Goal: Task Accomplishment & Management: Complete application form

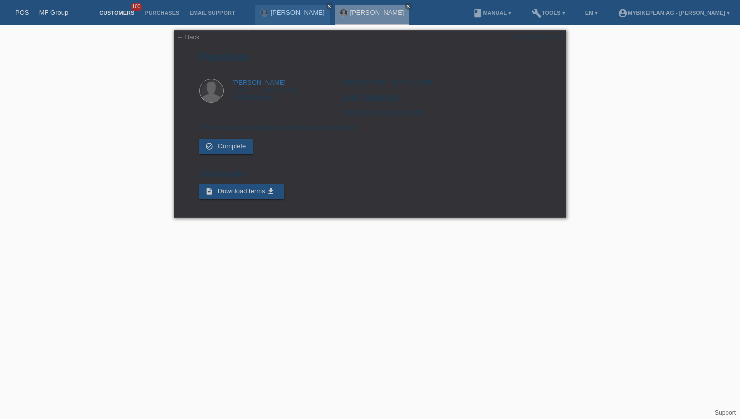
click at [123, 16] on link "Customers" at bounding box center [116, 13] width 45 height 6
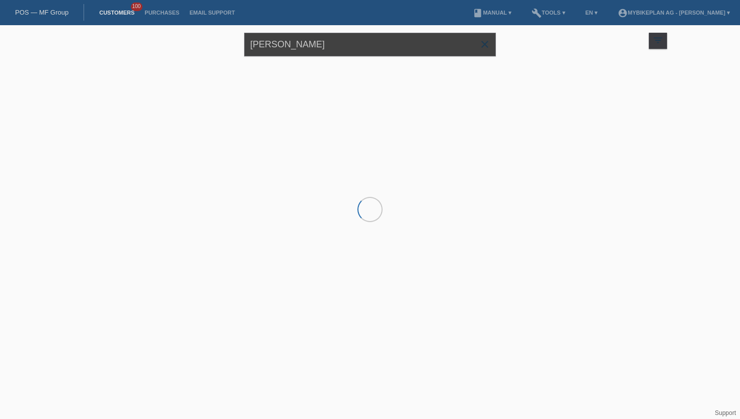
drag, startPoint x: 304, startPoint y: 47, endPoint x: 139, endPoint y: 57, distance: 166.0
click at [139, 57] on div "Peter Vajk close filter_list view_module Show all customers star Show stared cu…" at bounding box center [370, 43] width 604 height 36
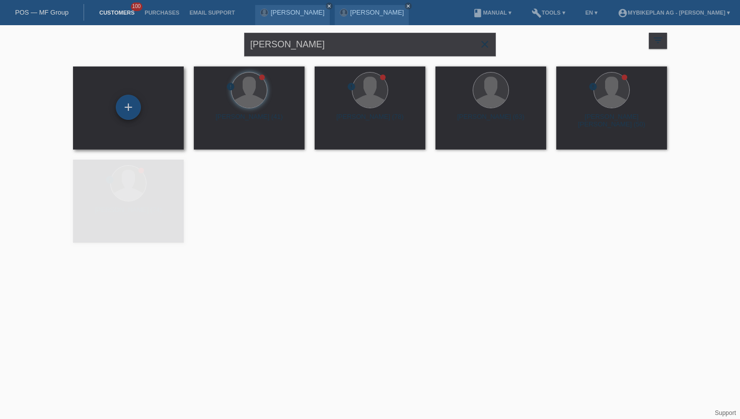
click at [132, 111] on div "+" at bounding box center [128, 107] width 25 height 25
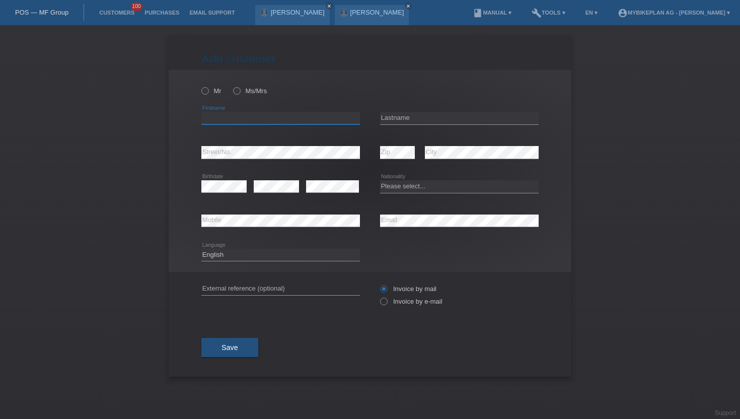
click at [242, 114] on input "text" at bounding box center [280, 118] width 159 height 13
type input "Steve"
type input "Grunert"
click at [216, 159] on icon at bounding box center [280, 159] width 159 height 1
click at [200, 86] on icon at bounding box center [200, 86] width 0 height 0
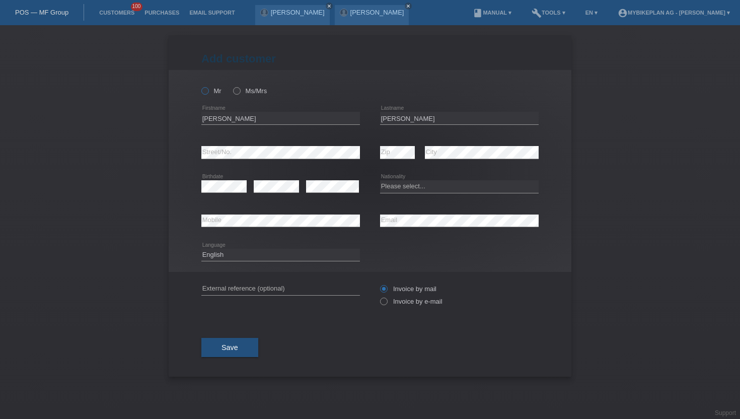
click at [207, 90] on input "Mr" at bounding box center [204, 90] width 7 height 7
radio input "true"
click at [124, 15] on link "Customers" at bounding box center [116, 13] width 45 height 6
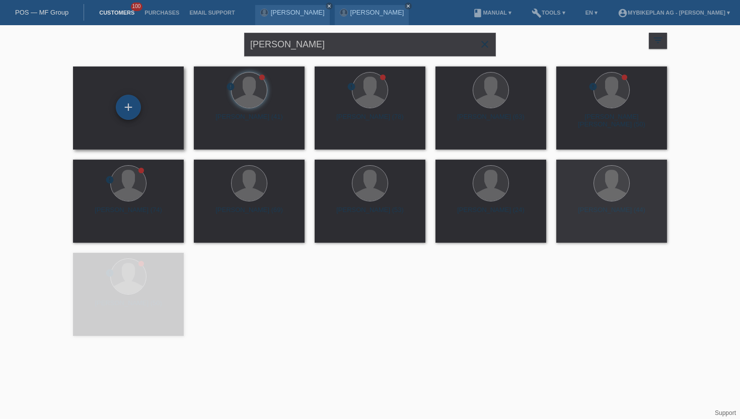
click at [132, 114] on div "+" at bounding box center [128, 107] width 25 height 25
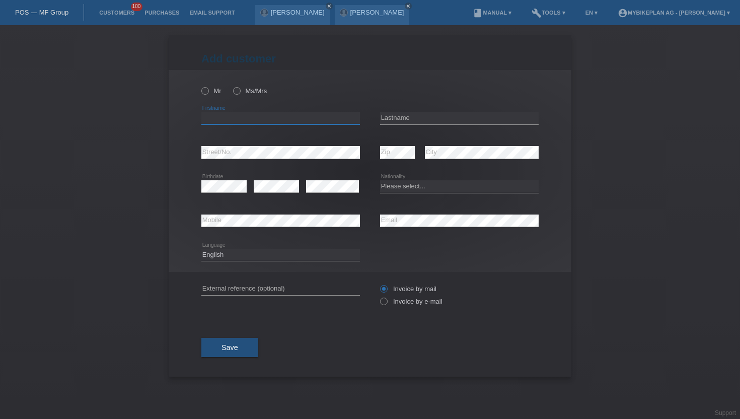
click at [256, 119] on input "text" at bounding box center [280, 118] width 159 height 13
paste input "[PERSON_NAME]"
click at [226, 119] on input "[PERSON_NAME]" at bounding box center [280, 118] width 159 height 13
type input "[PERSON_NAME]"
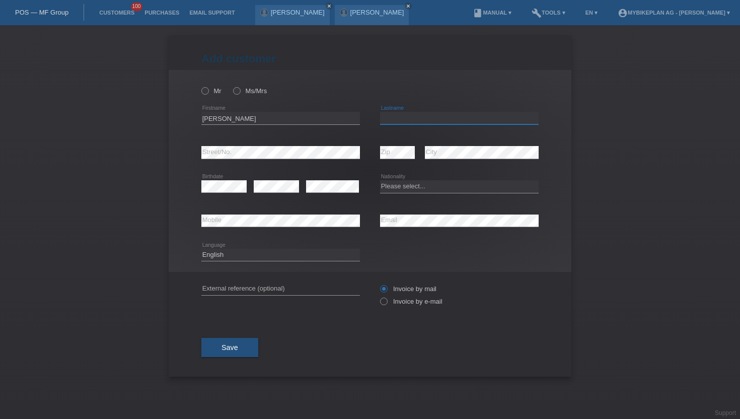
click at [397, 120] on input "text" at bounding box center [459, 118] width 159 height 13
paste input "[PERSON_NAME]"
type input "[PERSON_NAME]"
click at [232, 86] on icon at bounding box center [232, 86] width 0 height 0
click at [238, 91] on input "Ms/Mrs" at bounding box center [236, 90] width 7 height 7
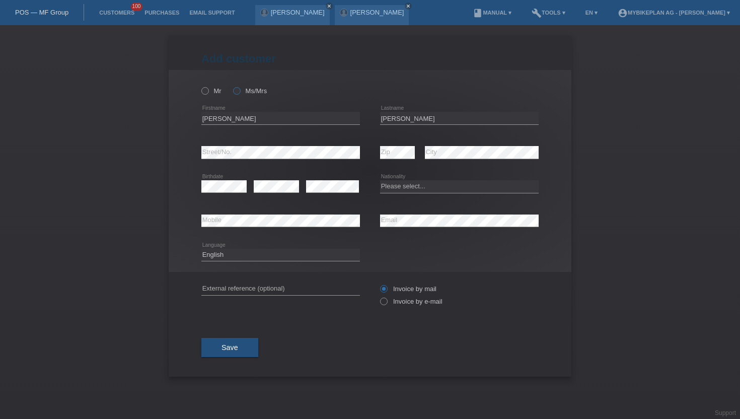
radio input "true"
click at [379, 296] on icon at bounding box center [379, 296] width 0 height 0
click at [384, 305] on input "Invoice by e-mail" at bounding box center [383, 304] width 7 height 13
radio input "true"
click at [266, 252] on select "Deutsch Français Italiano English" at bounding box center [280, 255] width 159 height 12
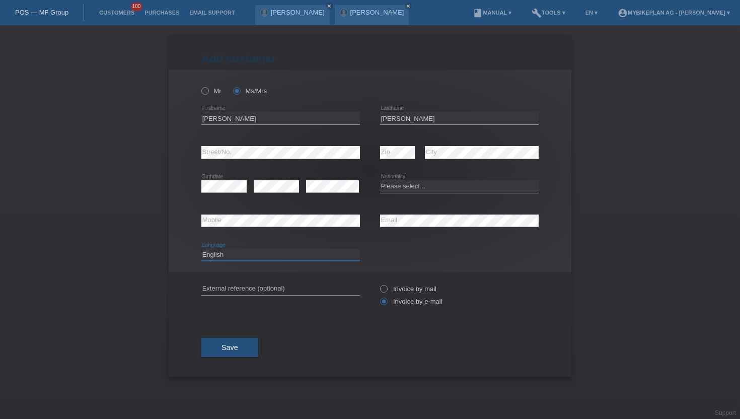
select select "de"
click at [201, 249] on select "Deutsch Français Italiano English" at bounding box center [280, 255] width 159 height 12
click at [423, 188] on select "Please select... Switzerland Austria Germany Liechtenstein ------------ Afghani…" at bounding box center [459, 186] width 159 height 12
select select "CH"
click at [380, 181] on select "Please select... Switzerland Austria Germany Liechtenstein ------------ Afghani…" at bounding box center [459, 186] width 159 height 12
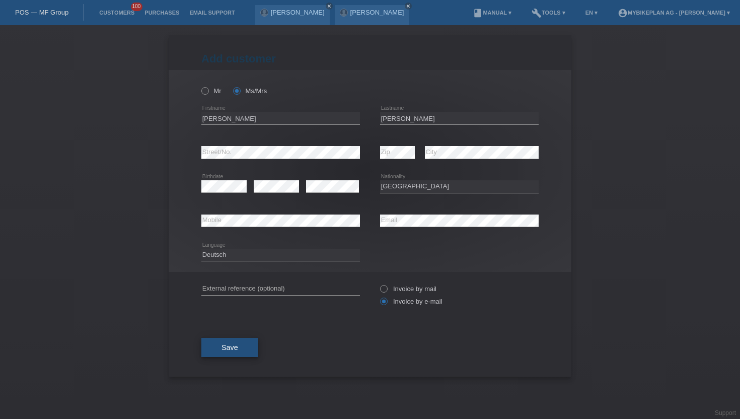
click at [238, 355] on button "Save" at bounding box center [229, 347] width 57 height 19
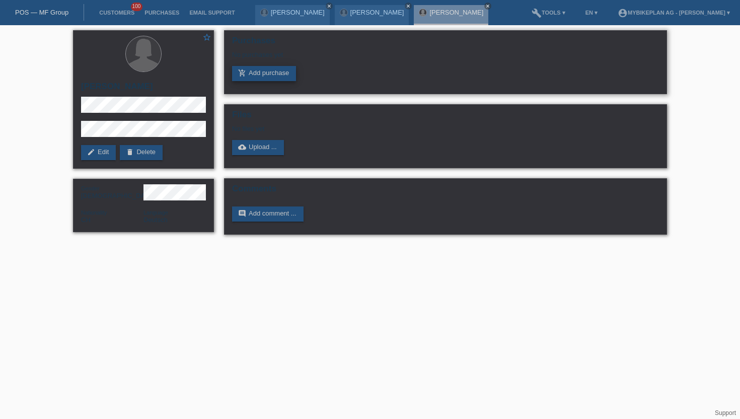
click at [252, 77] on link "add_shopping_cart Add purchase" at bounding box center [264, 73] width 64 height 15
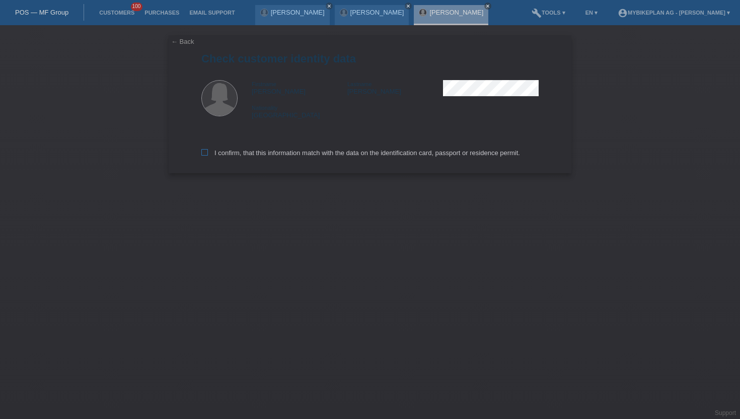
click at [209, 154] on label "I confirm, that this information match with the data on the identification card…" at bounding box center [360, 153] width 319 height 8
click at [208, 154] on input "I confirm, that this information match with the data on the identification card…" at bounding box center [204, 152] width 7 height 7
checkbox input "true"
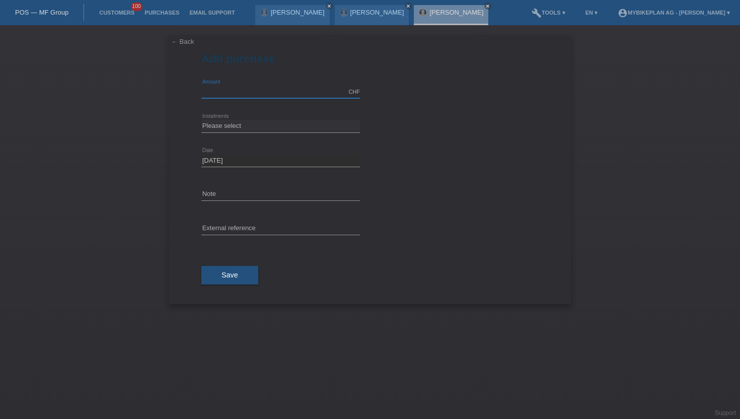
click at [238, 91] on input "text" at bounding box center [280, 92] width 159 height 13
type input "15000.00"
click at [250, 123] on select "Please select 6 instalments 12 instalments 18 instalments 24 instalments 36 ins…" at bounding box center [280, 126] width 159 height 12
select select "488"
click at [201, 120] on select "Please select 6 instalments 12 instalments 18 instalments 24 instalments 36 ins…" at bounding box center [280, 126] width 159 height 12
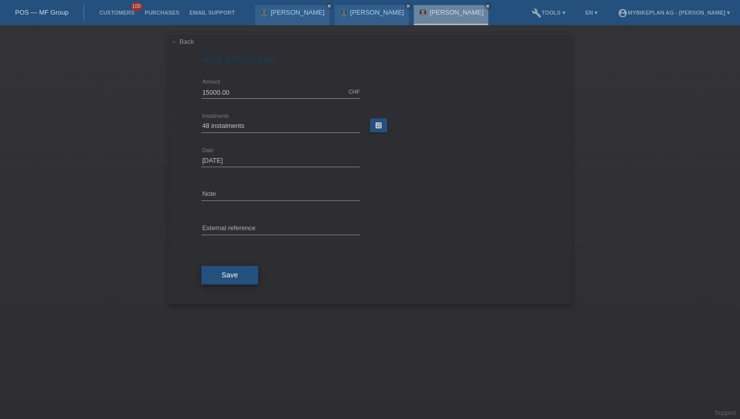
click at [230, 278] on span "Save" at bounding box center [230, 275] width 17 height 8
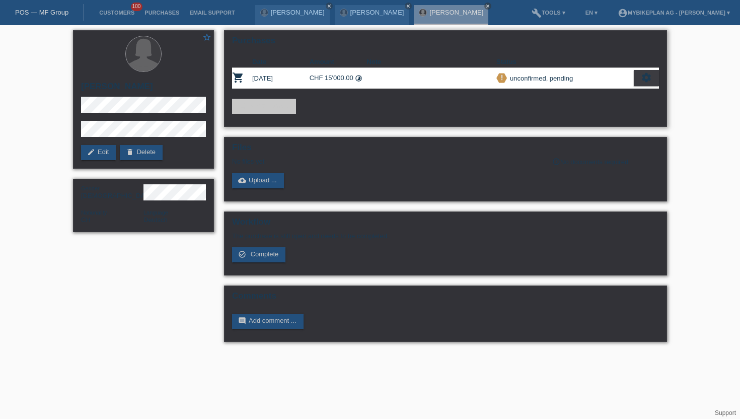
click at [636, 75] on div "settings" at bounding box center [646, 78] width 25 height 16
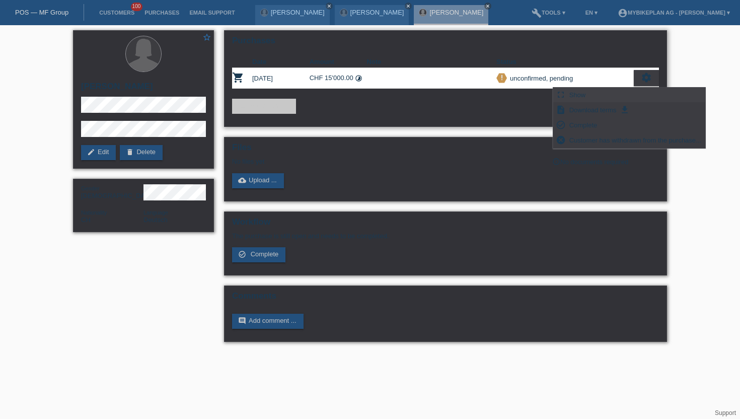
click at [595, 96] on div "fullscreen Show" at bounding box center [630, 95] width 152 height 15
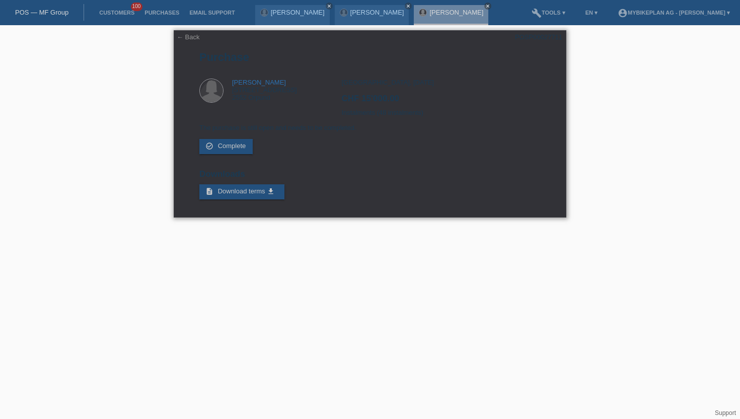
click at [533, 38] on div "POSP00027711" at bounding box center [538, 37] width 47 height 8
copy div "POSP00027711"
